Goal: Transaction & Acquisition: Purchase product/service

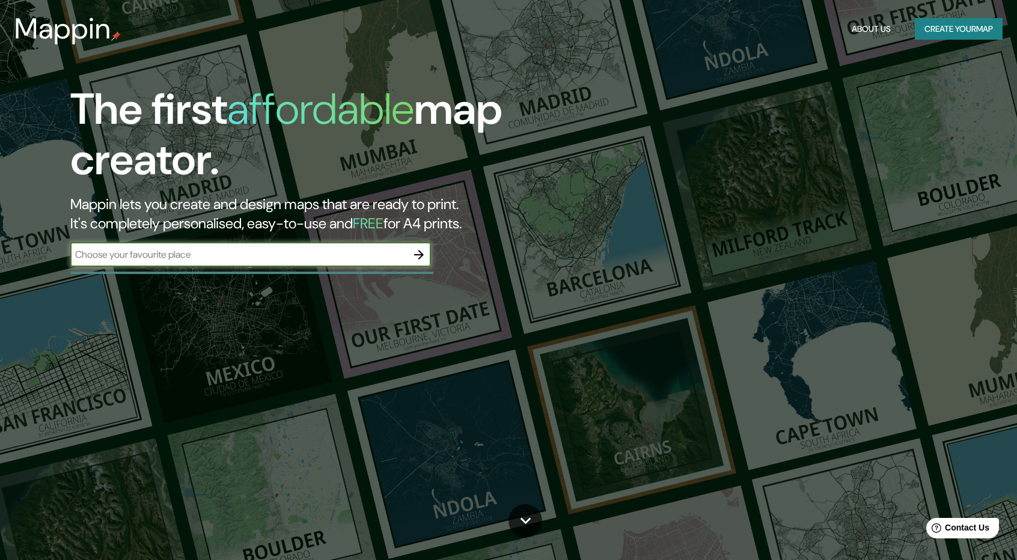
click at [248, 264] on div "​" at bounding box center [250, 255] width 361 height 24
click at [317, 237] on div "The first affordable map creator. Mappin lets you create and design maps that a…" at bounding box center [324, 181] width 610 height 195
click at [313, 246] on div "​" at bounding box center [250, 255] width 361 height 24
click at [158, 253] on input "text" at bounding box center [238, 255] width 337 height 14
paste input "F3C8+P9V, [GEOGRAPHIC_DATA][PERSON_NAME]"
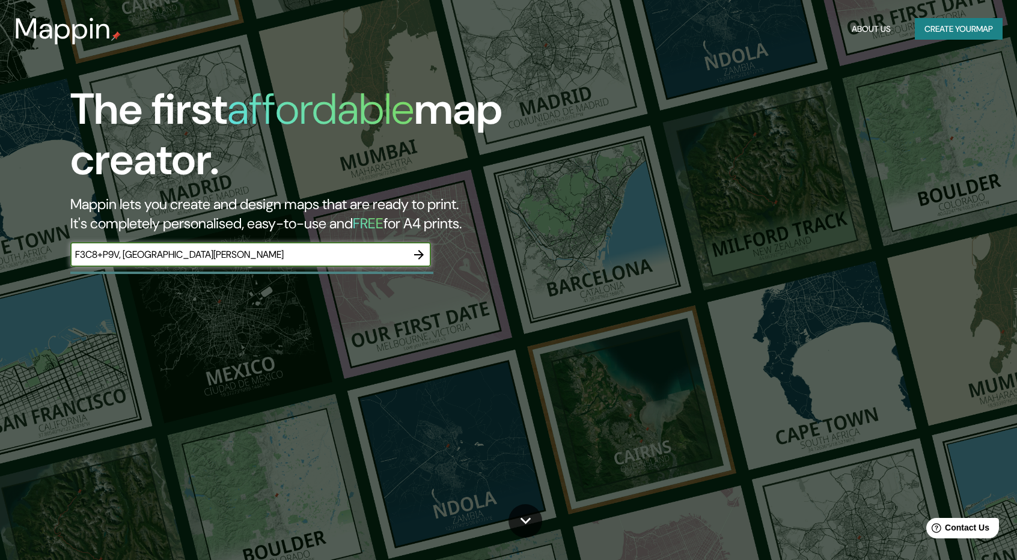
type input "F3C8+P9V, [GEOGRAPHIC_DATA][PERSON_NAME]"
click at [419, 254] on icon "button" at bounding box center [419, 255] width 10 height 10
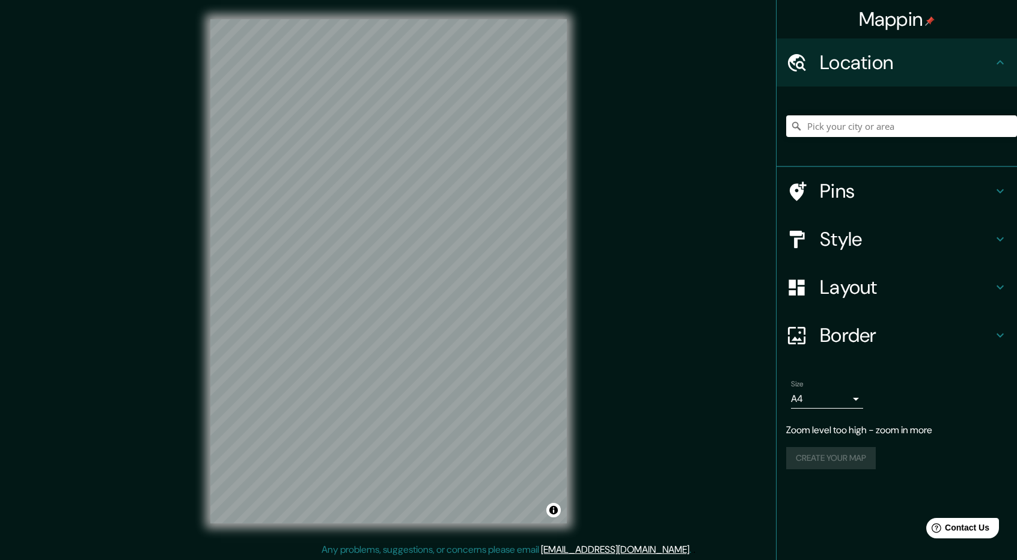
click at [450, 352] on div "© Mapbox © OpenStreetMap Improve this map" at bounding box center [388, 271] width 395 height 543
drag, startPoint x: 570, startPoint y: 344, endPoint x: 598, endPoint y: 323, distance: 34.7
click at [598, 323] on div "Mappin Location Pins Style Layout Border Choose a border. Hint : you can make l…" at bounding box center [508, 281] width 1017 height 562
click at [875, 147] on div at bounding box center [901, 126] width 231 height 60
click at [890, 134] on input "Pick your city or area" at bounding box center [901, 126] width 231 height 22
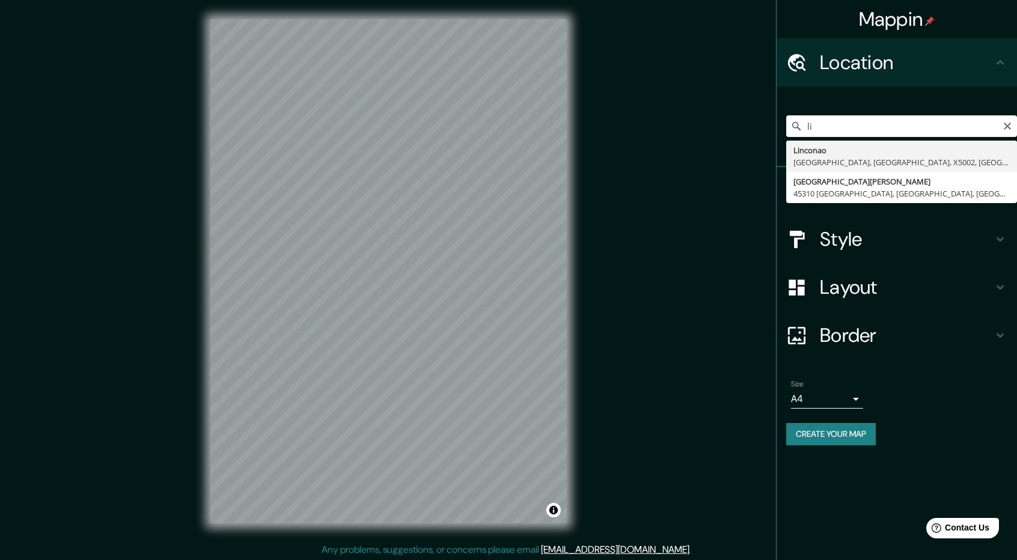
type input "l"
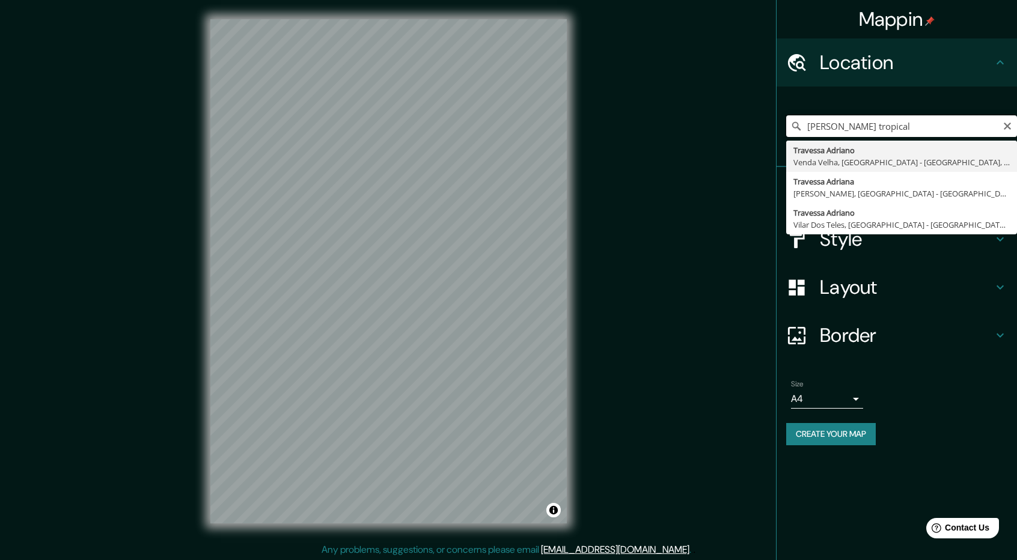
click at [919, 117] on input "[PERSON_NAME] tropical" at bounding box center [901, 126] width 231 height 22
type input "[PERSON_NAME] tropical"
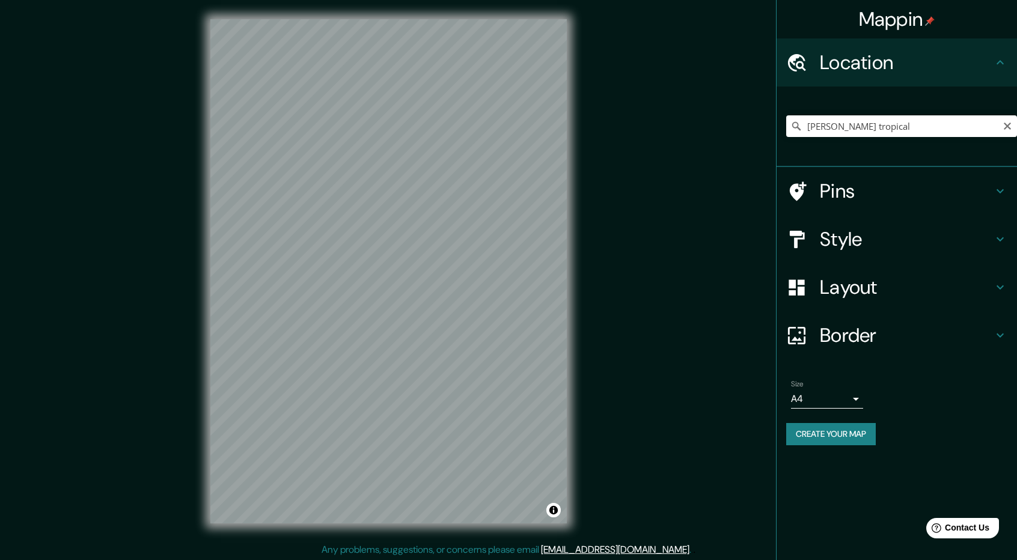
drag, startPoint x: 665, startPoint y: 338, endPoint x: 837, endPoint y: 308, distance: 173.9
click at [667, 338] on div "Mappin Location [PERSON_NAME] tropical Travessa [PERSON_NAME][GEOGRAPHIC_DATA],…" at bounding box center [508, 281] width 1017 height 562
click at [910, 290] on h4 "Layout" at bounding box center [906, 287] width 173 height 24
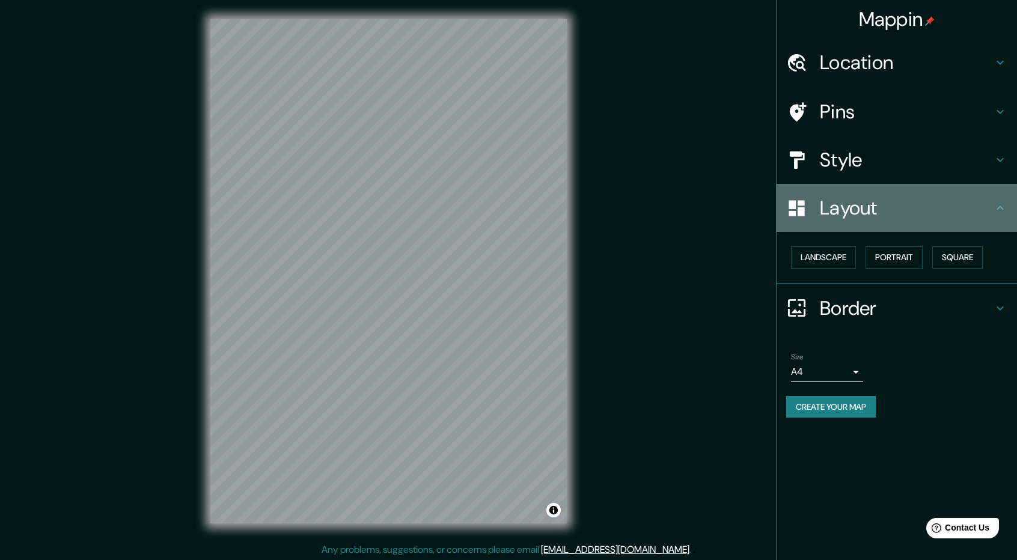
click at [879, 215] on h4 "Layout" at bounding box center [906, 208] width 173 height 24
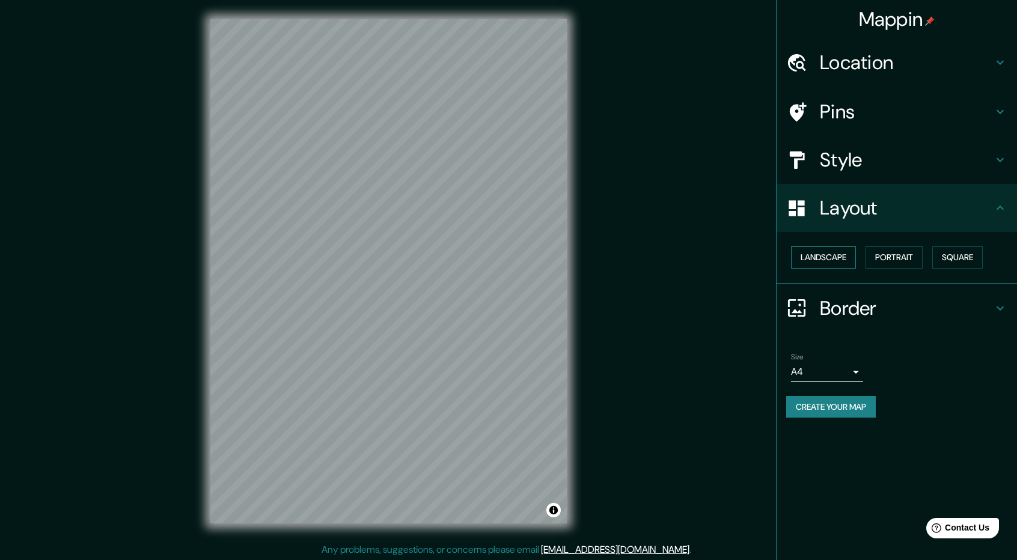
click at [834, 259] on button "Landscape" at bounding box center [823, 257] width 65 height 22
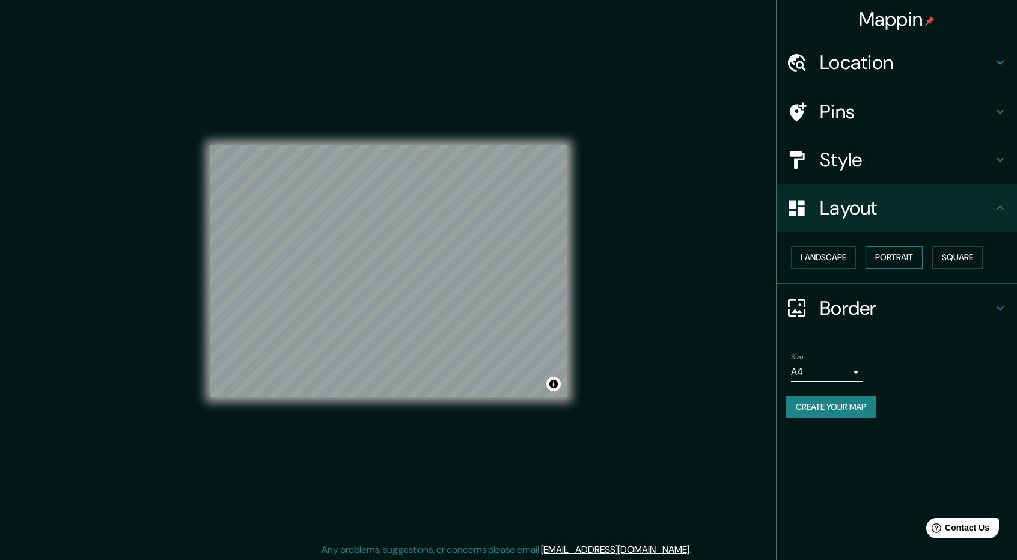
click at [880, 252] on button "Portrait" at bounding box center [893, 257] width 57 height 22
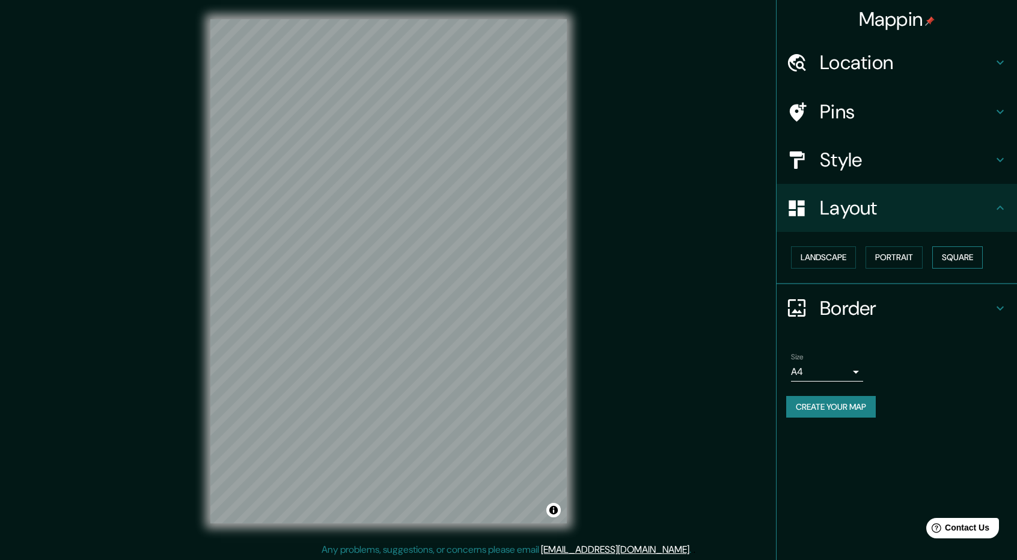
click at [957, 254] on button "Square" at bounding box center [957, 257] width 50 height 22
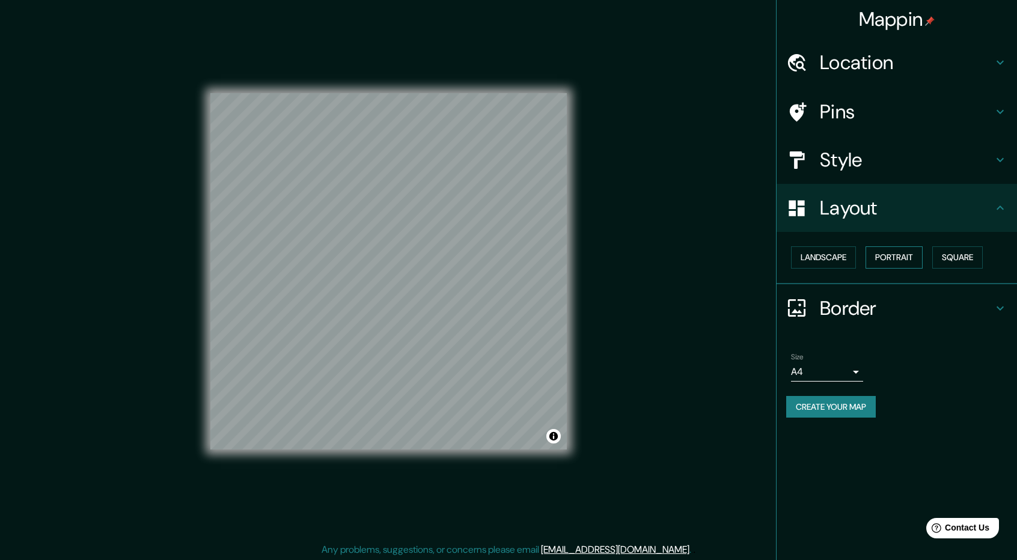
click at [900, 262] on button "Portrait" at bounding box center [893, 257] width 57 height 22
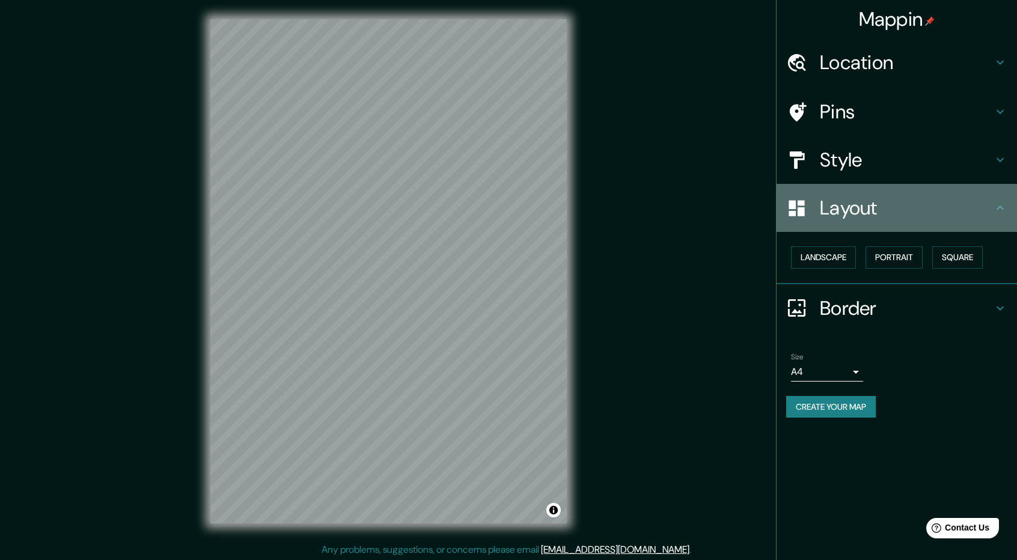
click at [937, 203] on h4 "Layout" at bounding box center [906, 208] width 173 height 24
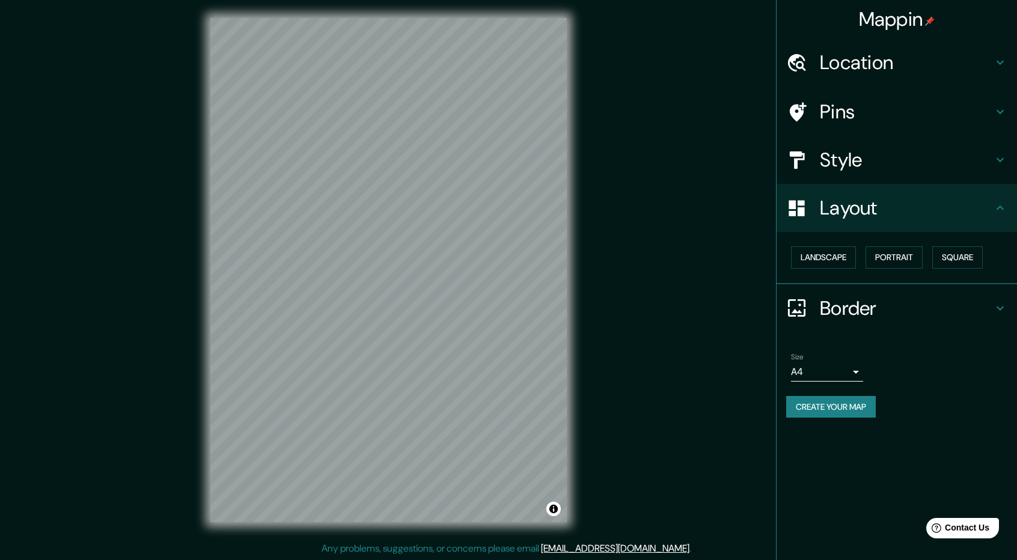
scroll to position [1, 0]
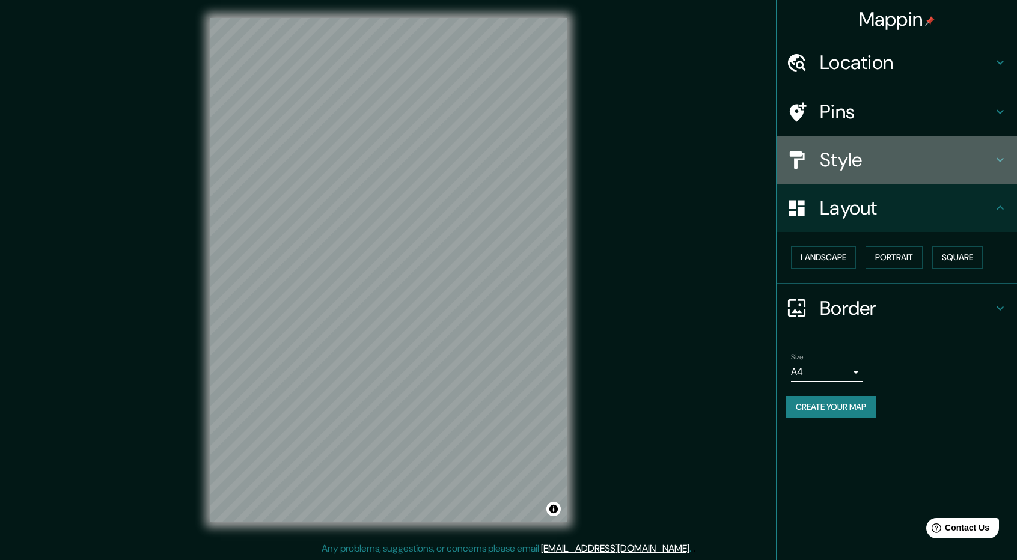
click at [912, 157] on h4 "Style" at bounding box center [906, 160] width 173 height 24
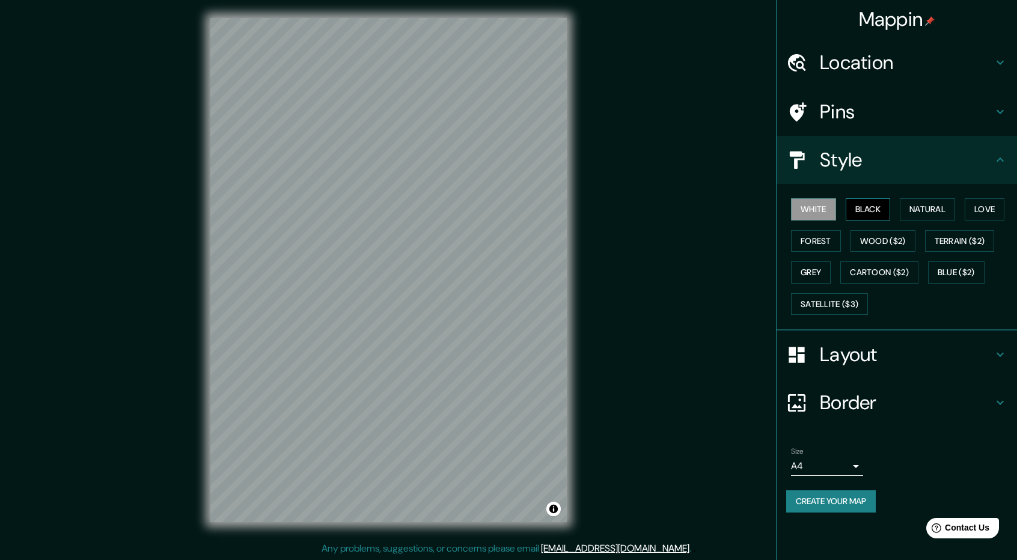
click at [879, 206] on button "Black" at bounding box center [868, 209] width 45 height 22
click at [829, 210] on button "White" at bounding box center [813, 209] width 45 height 22
click at [934, 200] on button "Natural" at bounding box center [927, 209] width 55 height 22
click at [826, 210] on button "White" at bounding box center [813, 209] width 45 height 22
click at [825, 249] on button "Forest" at bounding box center [816, 241] width 50 height 22
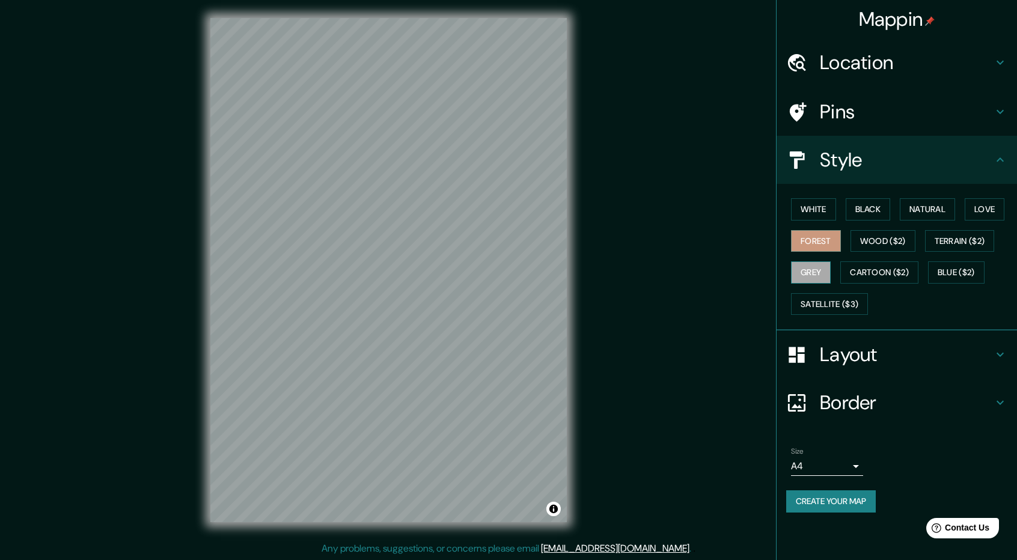
click at [816, 272] on button "Grey" at bounding box center [811, 272] width 40 height 22
click at [879, 205] on button "Black" at bounding box center [868, 209] width 45 height 22
click at [915, 205] on button "Natural" at bounding box center [927, 209] width 55 height 22
click at [803, 219] on button "White" at bounding box center [813, 209] width 45 height 22
